Goal: Transaction & Acquisition: Obtain resource

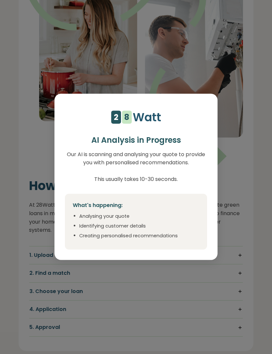
scroll to position [583, 0]
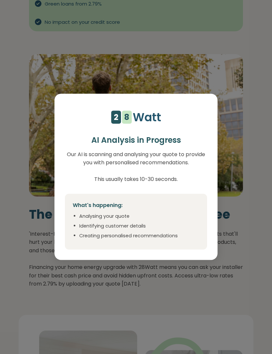
select select "***"
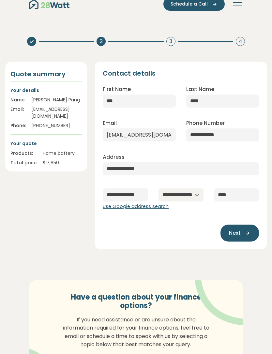
scroll to position [0, 0]
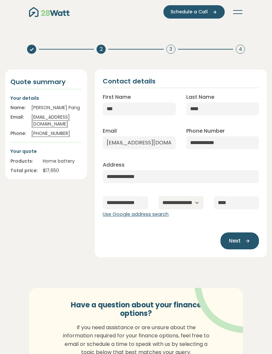
click at [239, 240] on span "Next" at bounding box center [235, 241] width 12 height 8
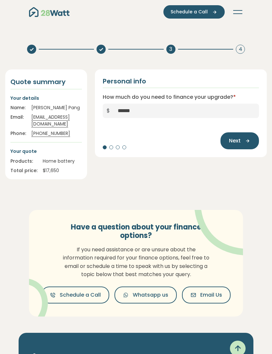
click at [242, 141] on icon "button" at bounding box center [245, 141] width 10 height 6
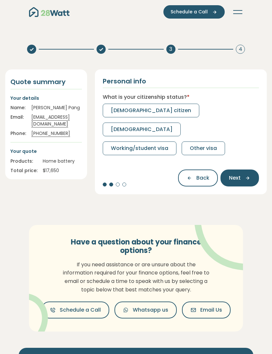
click at [53, 154] on p "Your quote" at bounding box center [45, 151] width 71 height 7
click at [113, 113] on span "[DEMOGRAPHIC_DATA] citizen" at bounding box center [151, 111] width 80 height 8
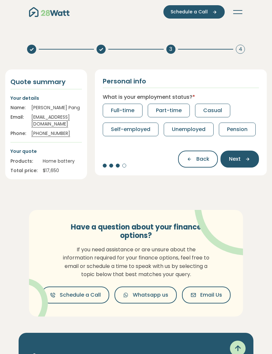
click at [114, 112] on span "Full-time" at bounding box center [122, 111] width 23 height 8
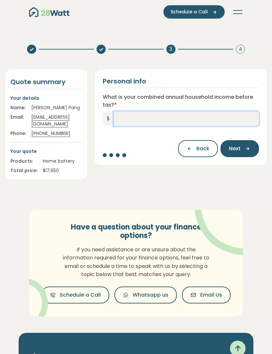
click at [242, 122] on input "What is your combined annual household income before tax? *" at bounding box center [186, 118] width 145 height 14
type input "*******"
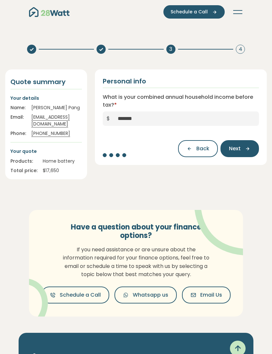
click at [240, 151] on span "Next" at bounding box center [235, 149] width 12 height 8
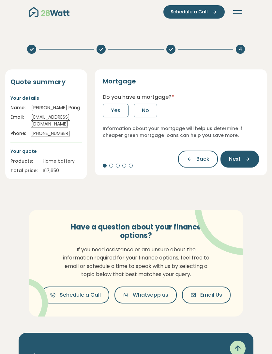
click at [112, 112] on span "Yes" at bounding box center [115, 111] width 9 height 8
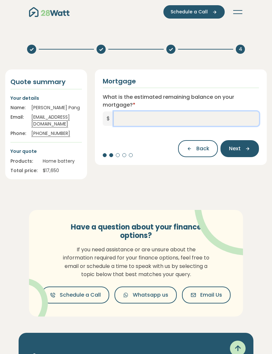
click at [236, 121] on input "What is the estimated remaining balance on your mortgage? *" at bounding box center [186, 118] width 145 height 14
type input "*******"
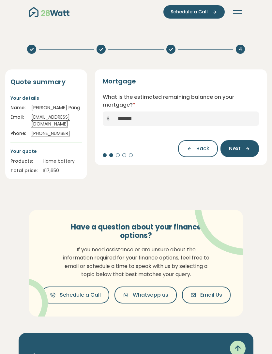
click at [248, 147] on icon "button" at bounding box center [245, 149] width 10 height 6
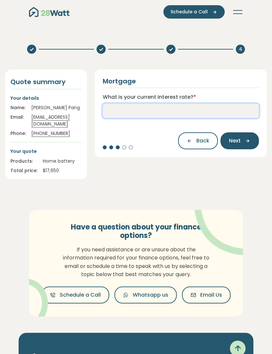
click at [233, 113] on input "What is your current interest rate? *" at bounding box center [181, 111] width 156 height 14
type input "****"
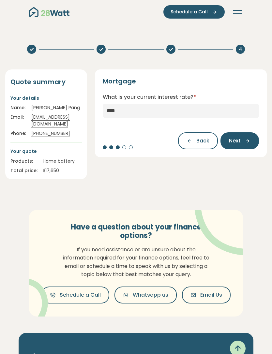
click at [246, 143] on icon "button" at bounding box center [245, 141] width 10 height 6
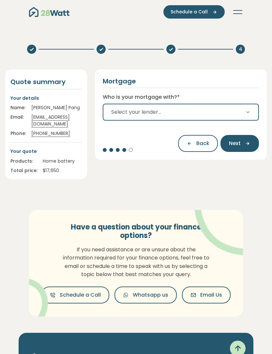
click at [244, 113] on button "Select your lender..." at bounding box center [181, 112] width 156 height 17
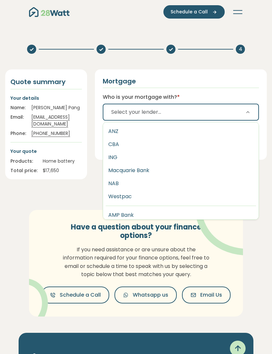
click at [224, 130] on button "ANZ" at bounding box center [180, 131] width 155 height 13
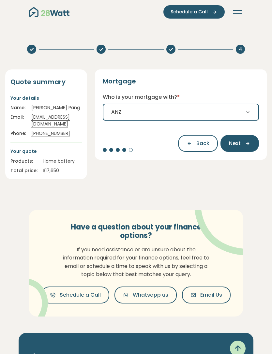
click at [246, 139] on button "Next" at bounding box center [239, 143] width 38 height 17
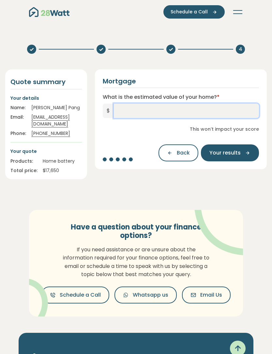
click at [239, 115] on input "What is the estimated value of your home? *" at bounding box center [186, 111] width 145 height 14
type input "*********"
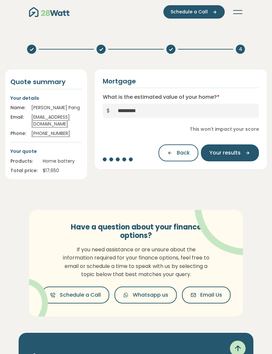
click at [238, 152] on span "Your results" at bounding box center [224, 153] width 31 height 8
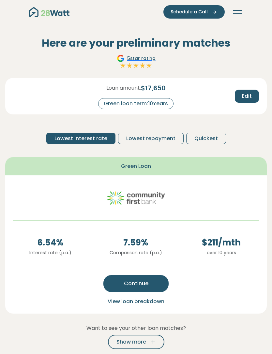
click at [249, 97] on span "Edit" at bounding box center [247, 96] width 10 height 8
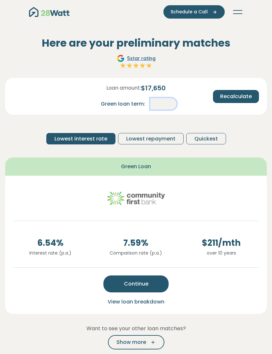
click at [167, 103] on input "**" at bounding box center [163, 103] width 26 height 11
type input "*"
click at [245, 95] on span "Recalculate" at bounding box center [236, 97] width 32 height 8
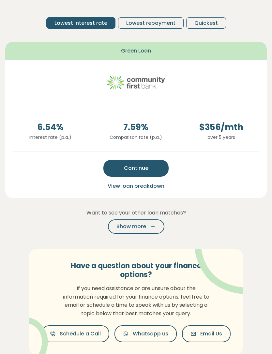
scroll to position [139, 0]
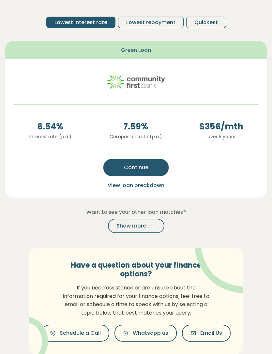
click at [162, 161] on button "Continue" at bounding box center [135, 167] width 65 height 17
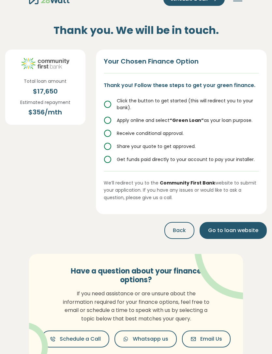
scroll to position [0, 0]
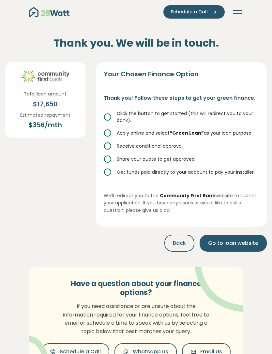
click at [107, 132] on icon at bounding box center [108, 133] width 8 height 8
click at [113, 138] on div "Click the button to get started (this will redirect you to your bank). Apply on…" at bounding box center [181, 143] width 155 height 66
click at [107, 136] on div "Click the button to get started (this will redirect you to your bank). Apply on…" at bounding box center [181, 143] width 155 height 66
click at [108, 135] on icon at bounding box center [108, 133] width 8 height 8
click at [108, 131] on icon at bounding box center [108, 133] width 8 height 8
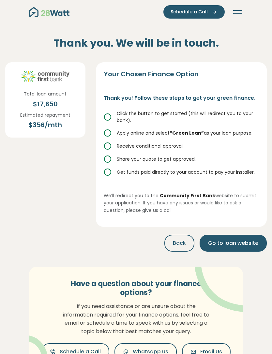
click at [108, 133] on icon at bounding box center [108, 133] width 8 height 8
click at [107, 135] on icon at bounding box center [108, 133] width 8 height 8
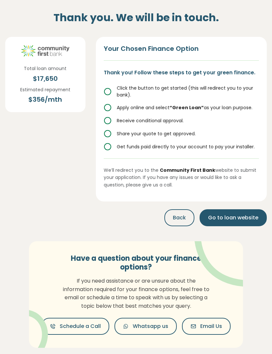
scroll to position [5, 0]
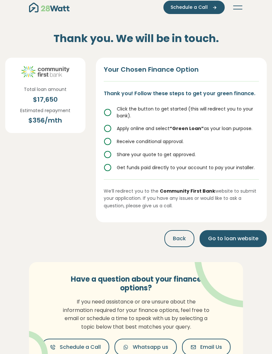
click at [229, 237] on span "Go to loan website" at bounding box center [233, 239] width 50 height 8
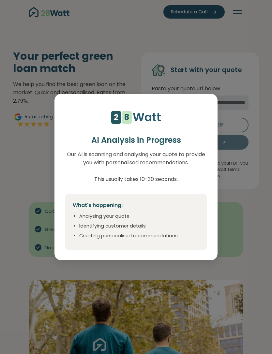
select select "***"
